Goal: Navigation & Orientation: Find specific page/section

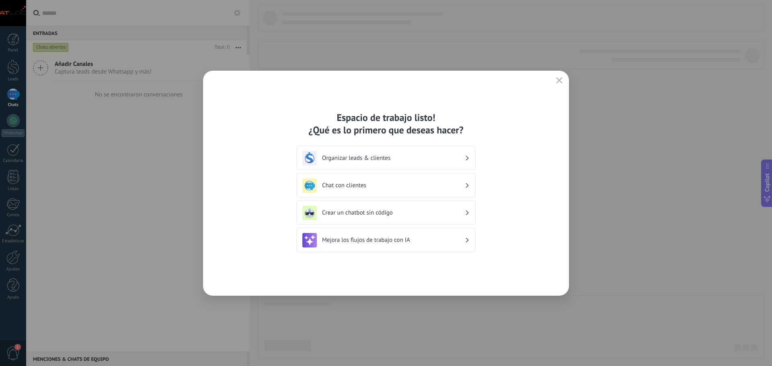
click at [429, 160] on h3 "Organizar leads & clientes" at bounding box center [393, 158] width 143 height 8
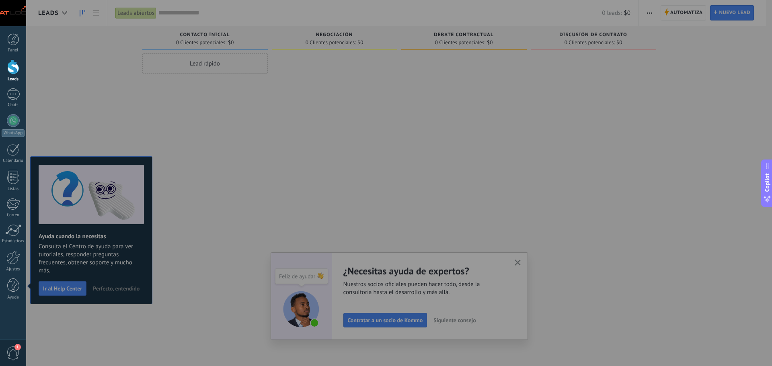
click at [620, 179] on div at bounding box center [412, 183] width 772 height 366
click at [13, 82] on div "Leads" at bounding box center [13, 79] width 23 height 5
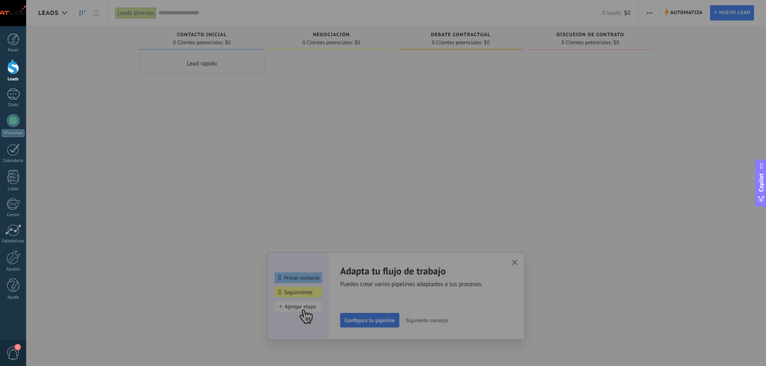
click at [533, 266] on div at bounding box center [409, 183] width 766 height 366
click at [514, 269] on div at bounding box center [409, 183] width 766 height 366
click at [516, 263] on div at bounding box center [409, 183] width 766 height 366
click at [12, 35] on div at bounding box center [13, 39] width 12 height 12
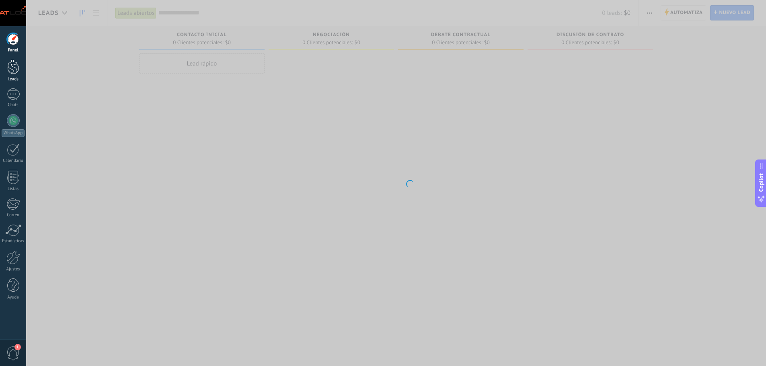
click at [16, 67] on div at bounding box center [13, 67] width 12 height 15
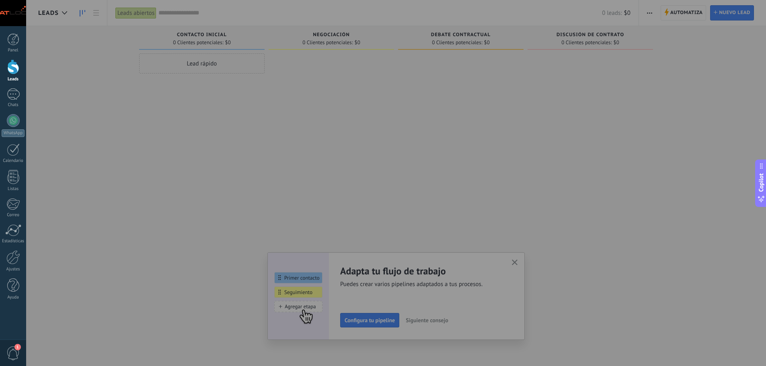
click at [460, 308] on div at bounding box center [409, 183] width 766 height 366
click at [308, 306] on div at bounding box center [409, 183] width 766 height 366
click at [761, 187] on span "Copilot" at bounding box center [761, 182] width 8 height 18
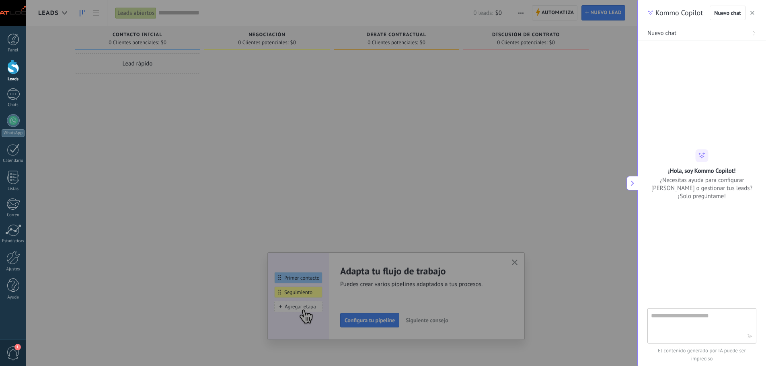
click at [755, 12] on button "button" at bounding box center [752, 13] width 8 height 10
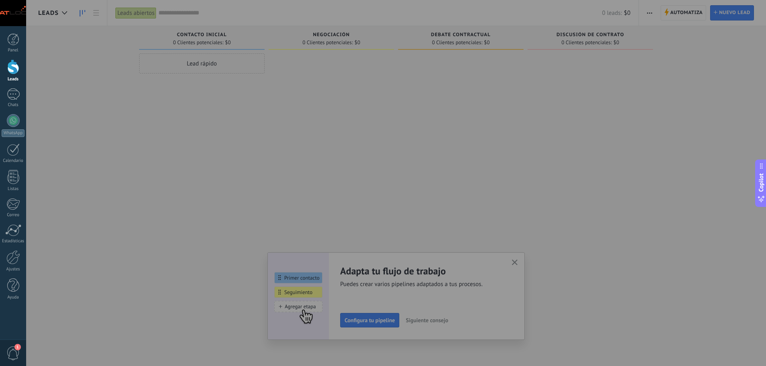
click at [507, 292] on div at bounding box center [409, 183] width 766 height 366
click at [293, 212] on div at bounding box center [409, 183] width 766 height 366
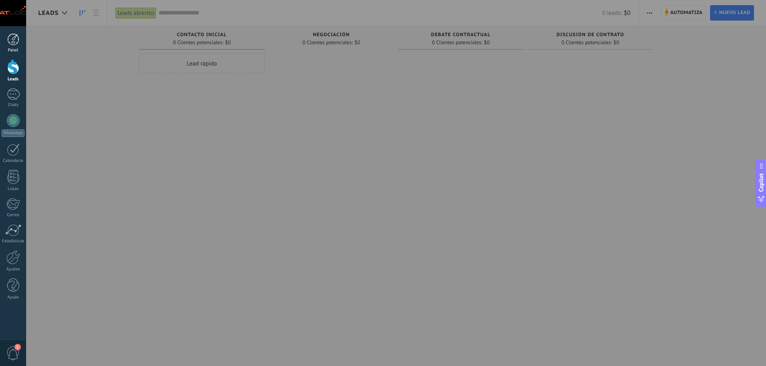
click at [17, 37] on div at bounding box center [13, 39] width 12 height 12
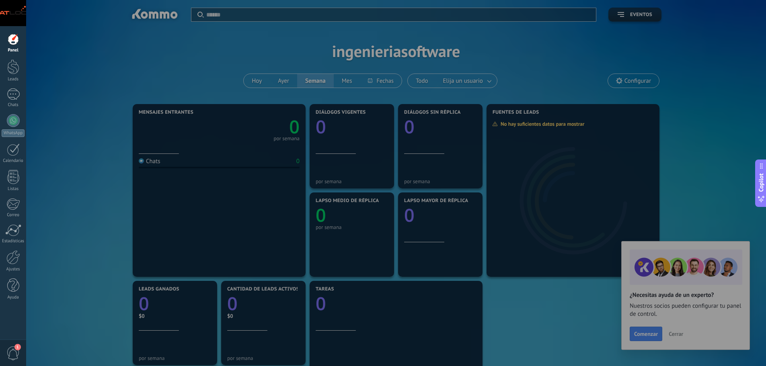
click at [709, 330] on div at bounding box center [409, 183] width 766 height 366
click at [677, 334] on div at bounding box center [409, 183] width 766 height 366
click at [646, 331] on div at bounding box center [409, 183] width 766 height 366
click at [12, 64] on div at bounding box center [13, 67] width 12 height 15
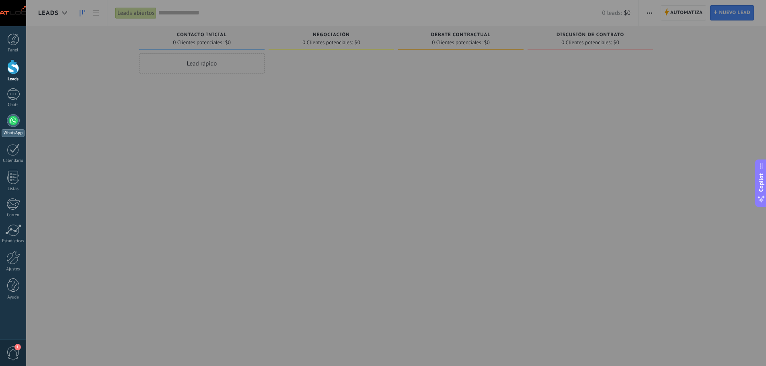
click at [10, 121] on div at bounding box center [13, 120] width 13 height 13
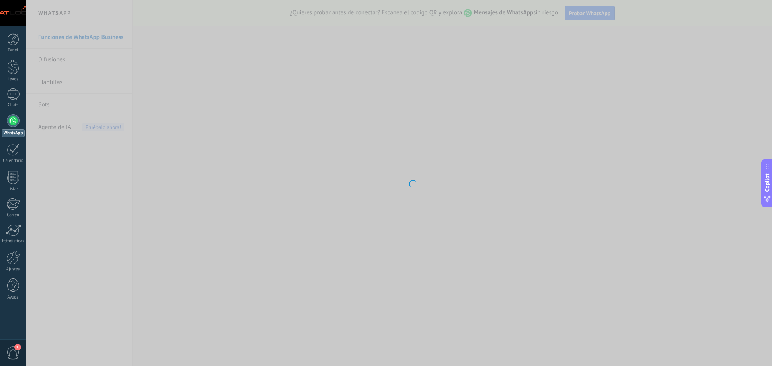
click at [15, 13] on div at bounding box center [13, 13] width 26 height 26
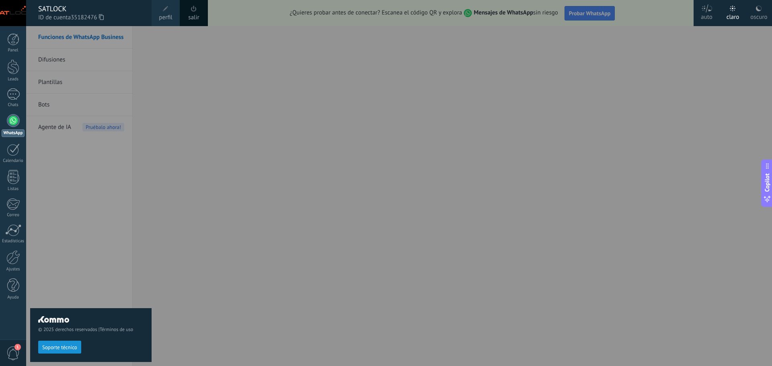
click at [192, 16] on link "salir" at bounding box center [193, 17] width 11 height 9
